Goal: Transaction & Acquisition: Subscribe to service/newsletter

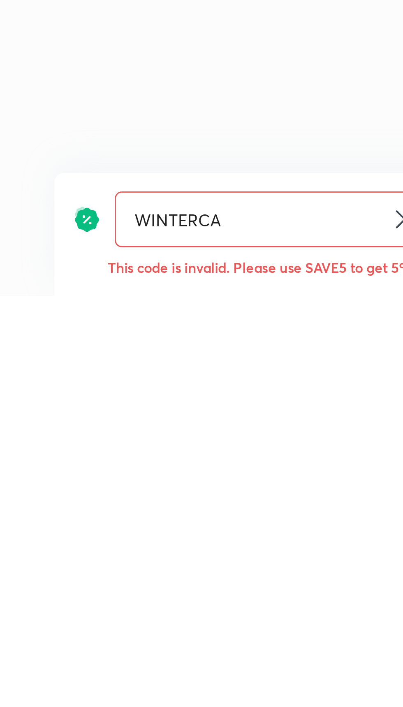
type input "WINTERC"
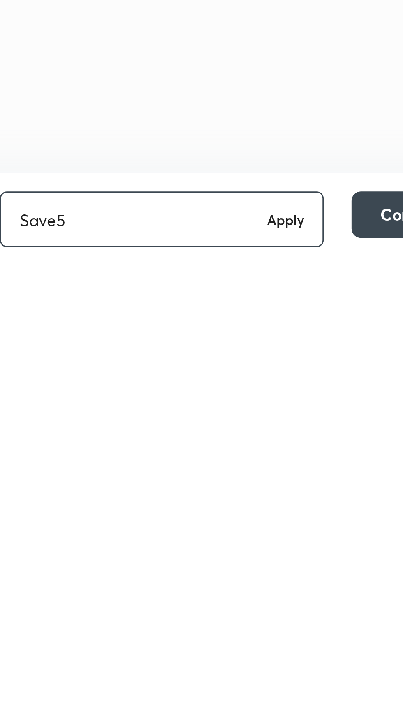
click at [274, 679] on h6 "Apply" at bounding box center [276, 679] width 13 height 7
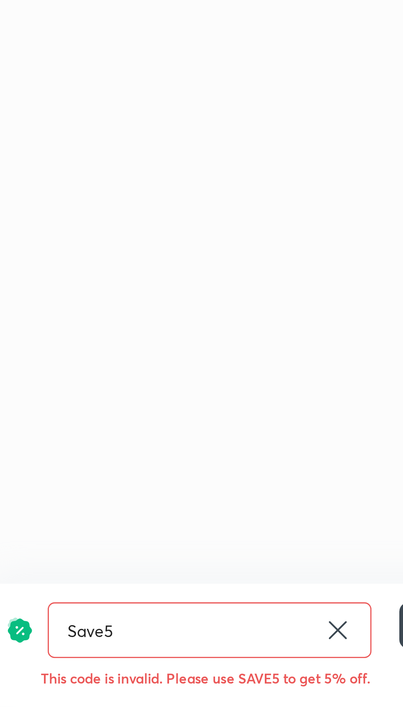
click at [258, 683] on input "Save5" at bounding box center [223, 679] width 94 height 19
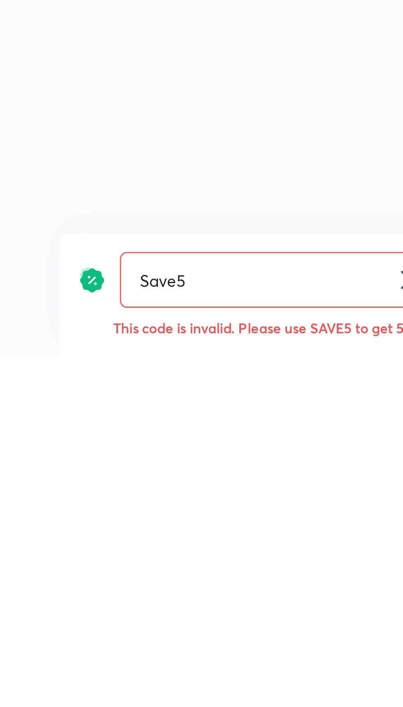
scroll to position [70, 0]
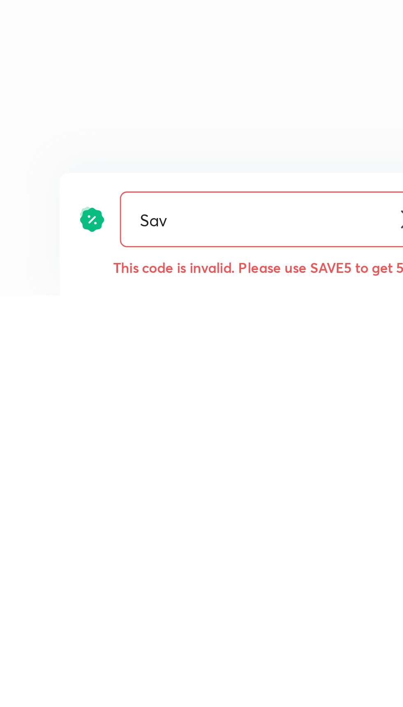
type input "Sa"
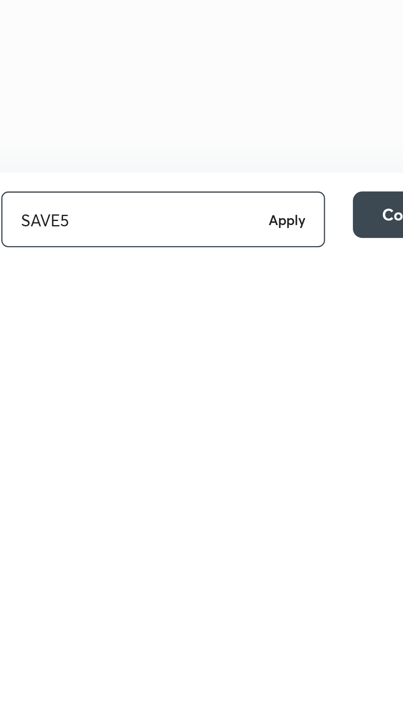
type input "SAVE5"
click at [271, 679] on h6 "Apply" at bounding box center [276, 679] width 13 height 7
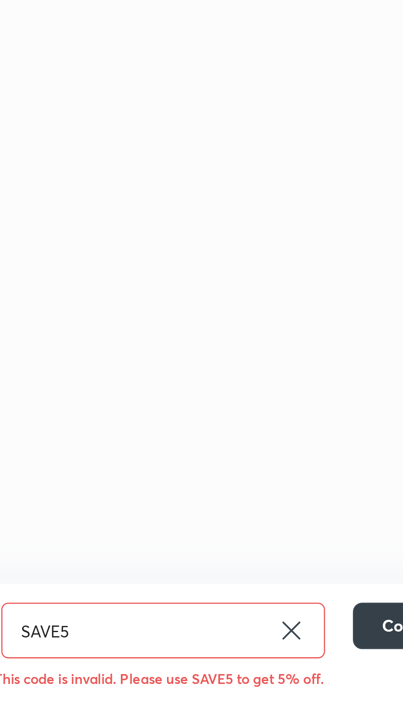
click at [307, 677] on button "Continue" at bounding box center [322, 678] width 45 height 16
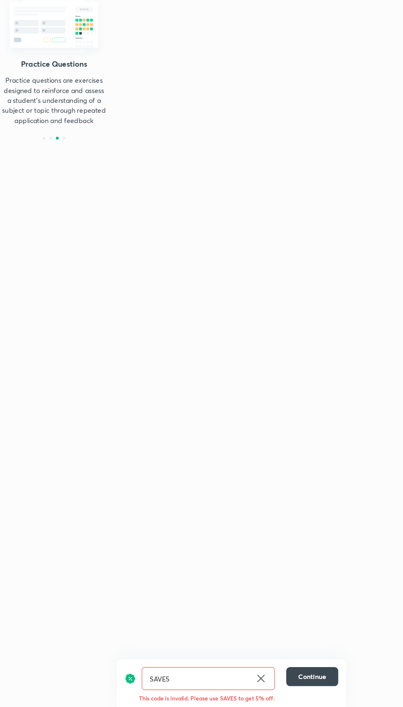
click at [275, 674] on icon at bounding box center [278, 679] width 10 height 10
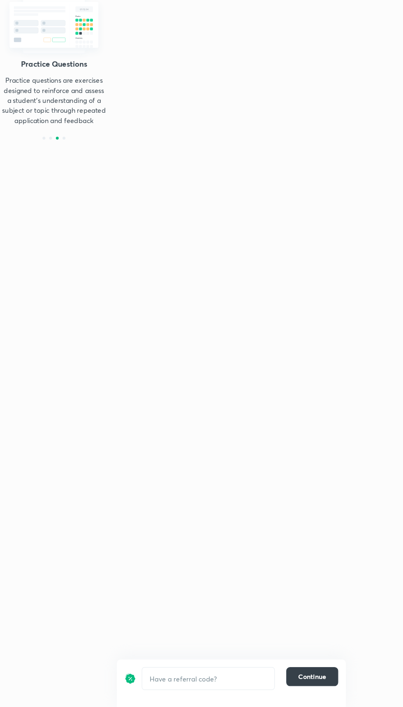
click at [314, 674] on span "Continue" at bounding box center [322, 678] width 24 height 8
click at [77, 143] on img at bounding box center [99, 113] width 95 height 65
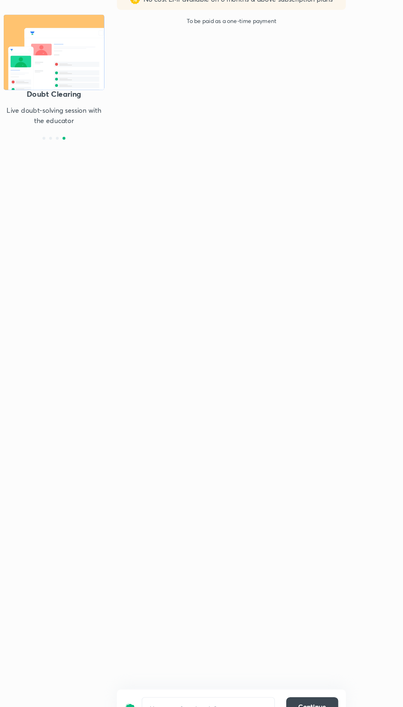
click at [101, 114] on img at bounding box center [99, 113] width 95 height 65
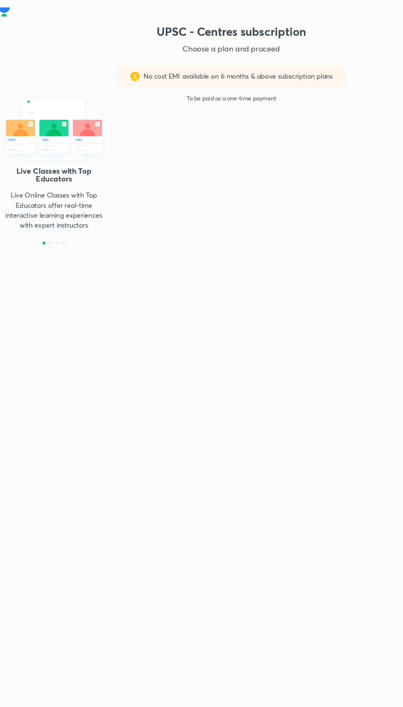
click at [80, 128] on img at bounding box center [99, 113] width 95 height 65
click at [96, 141] on img at bounding box center [99, 113] width 95 height 65
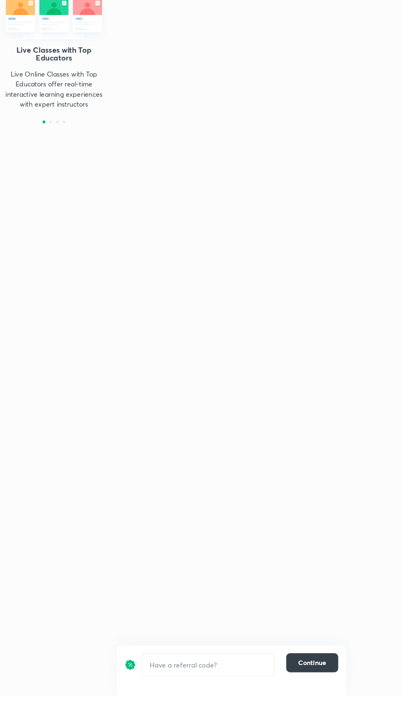
click at [324, 682] on span "Continue" at bounding box center [322, 678] width 24 height 8
